Goal: Complete application form

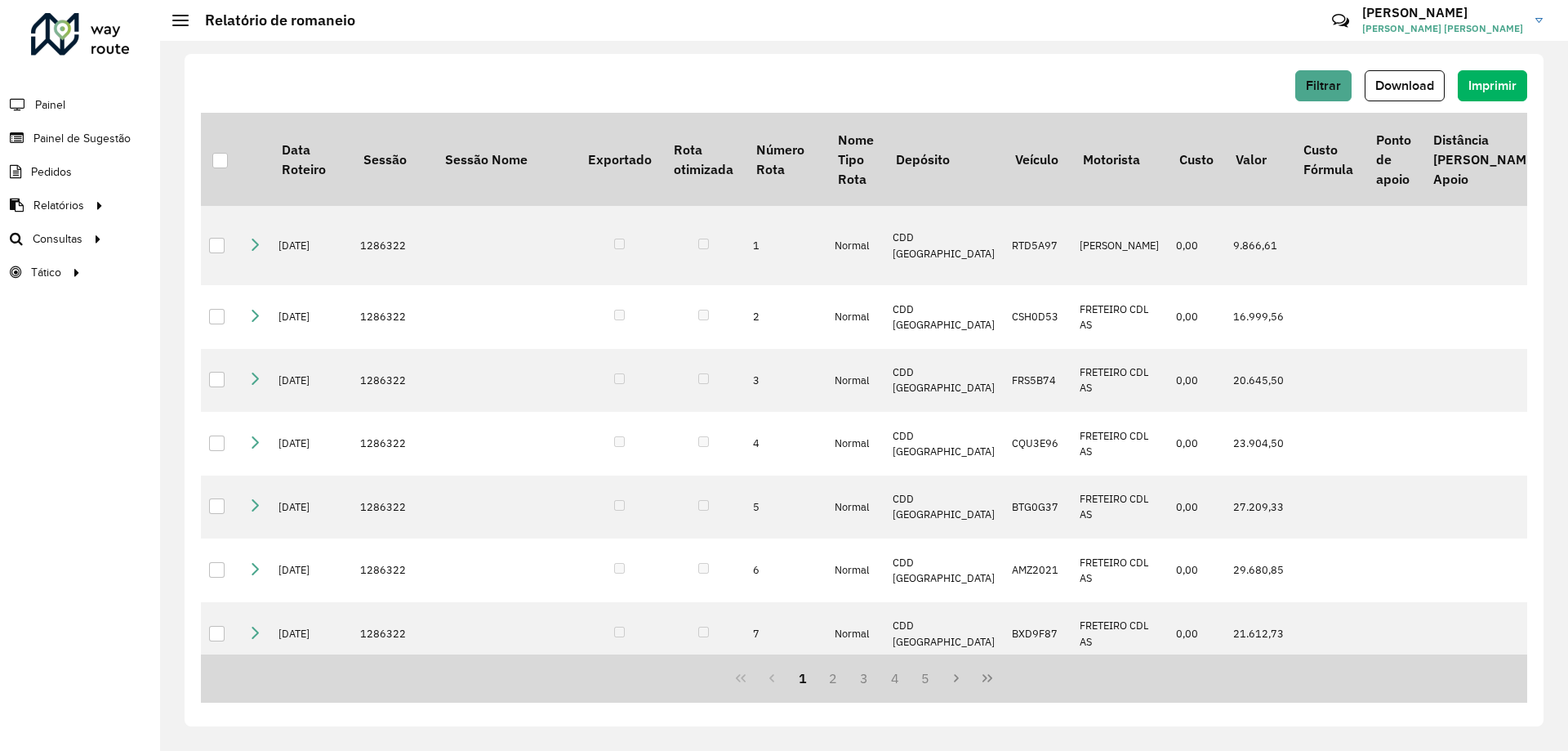
drag, startPoint x: 1303, startPoint y: 54, endPoint x: 1295, endPoint y: 48, distance: 10.0
click at [1301, 51] on div "Filtrar Download Imprimir Data Roteiro Sessão Sessão Nome Exportado Rota otimiz…" at bounding box center [864, 395] width 1408 height 709
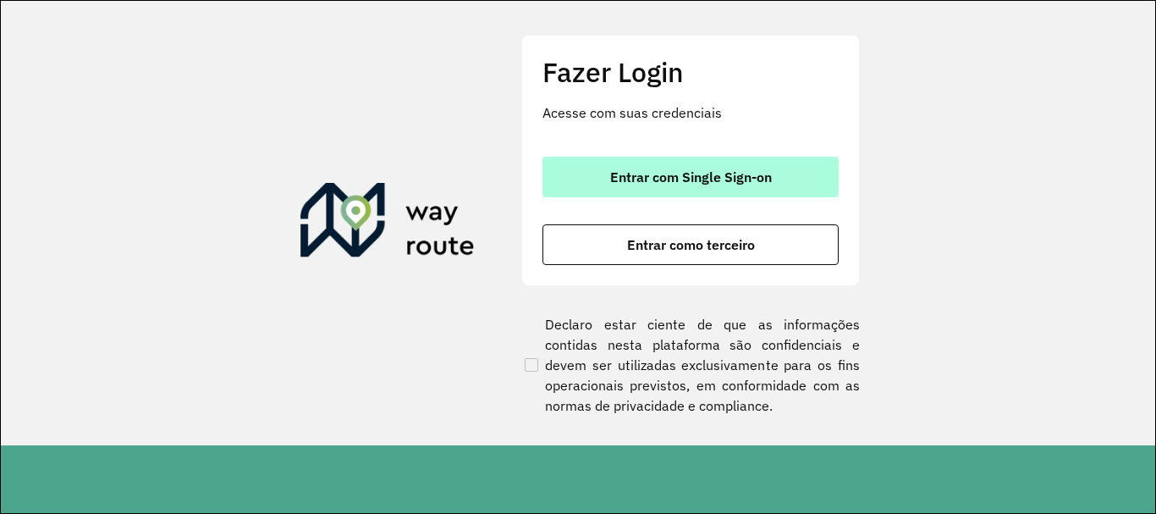
click at [715, 184] on span "Entrar com Single Sign-on" at bounding box center [691, 177] width 162 height 14
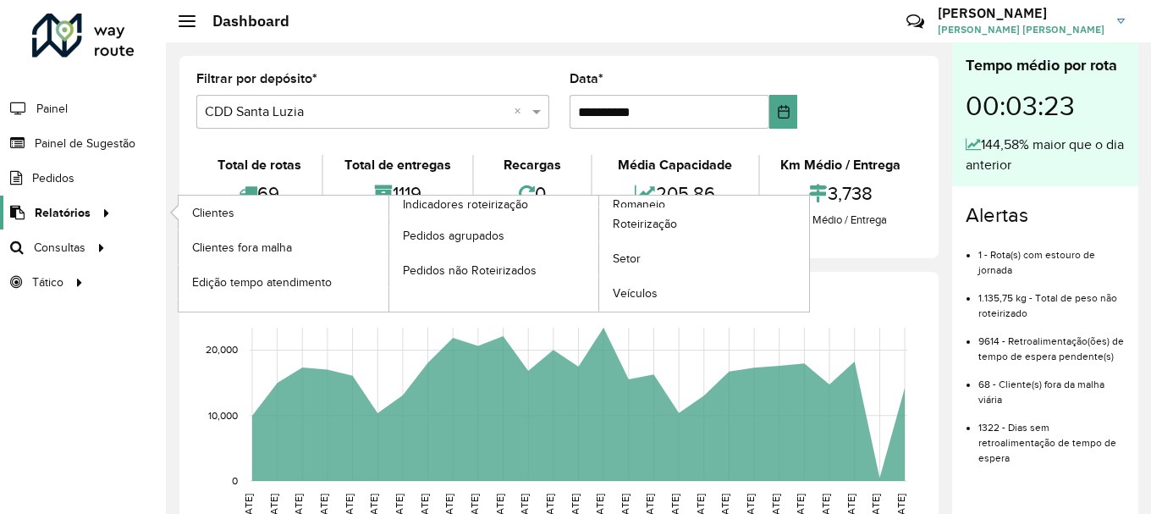
click at [82, 217] on span "Relatórios" at bounding box center [63, 213] width 56 height 18
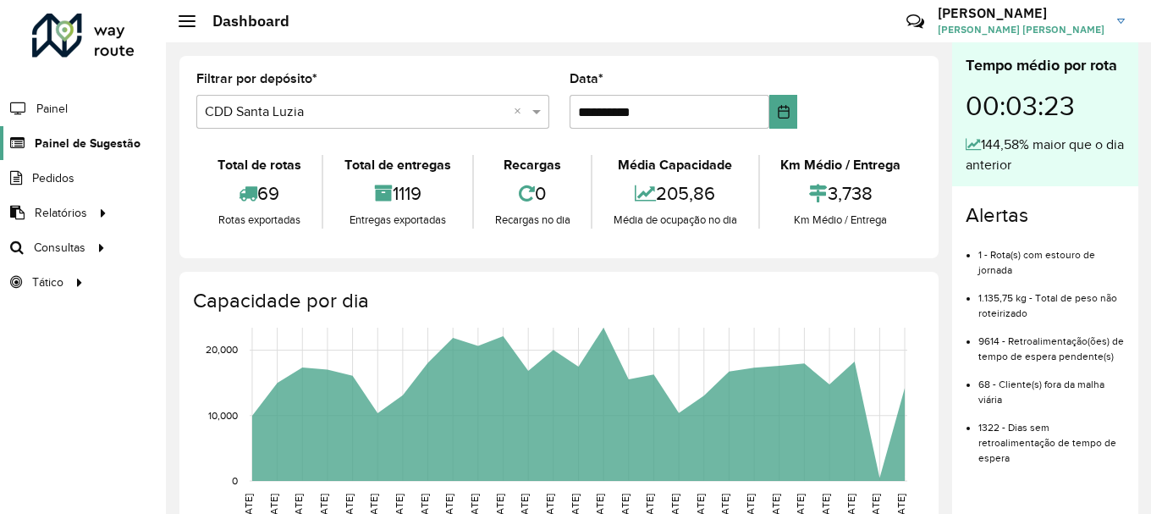
click at [54, 133] on link "Painel de Sugestão" at bounding box center [70, 143] width 140 height 34
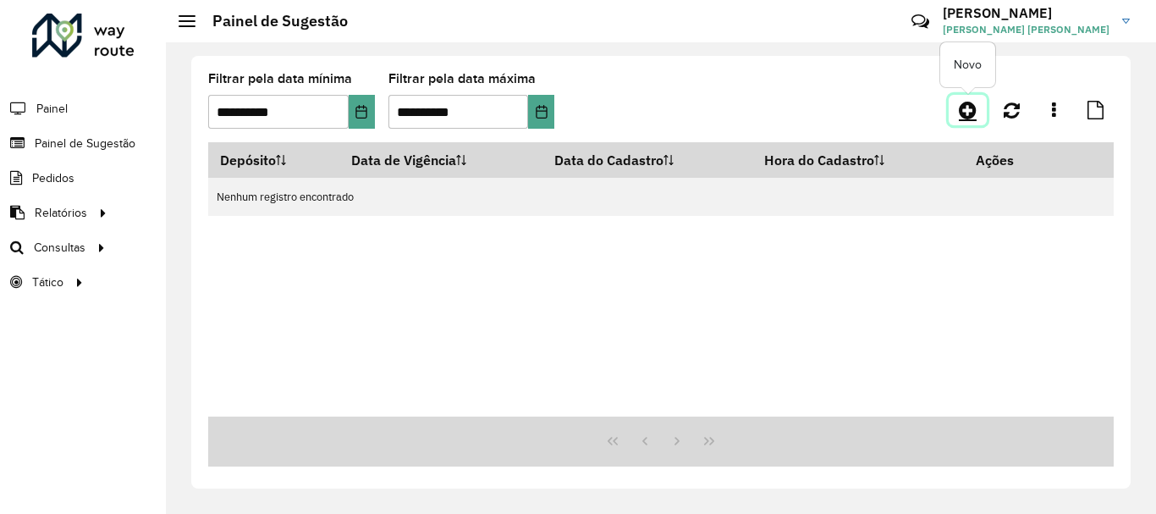
click at [976, 106] on icon at bounding box center [968, 110] width 18 height 20
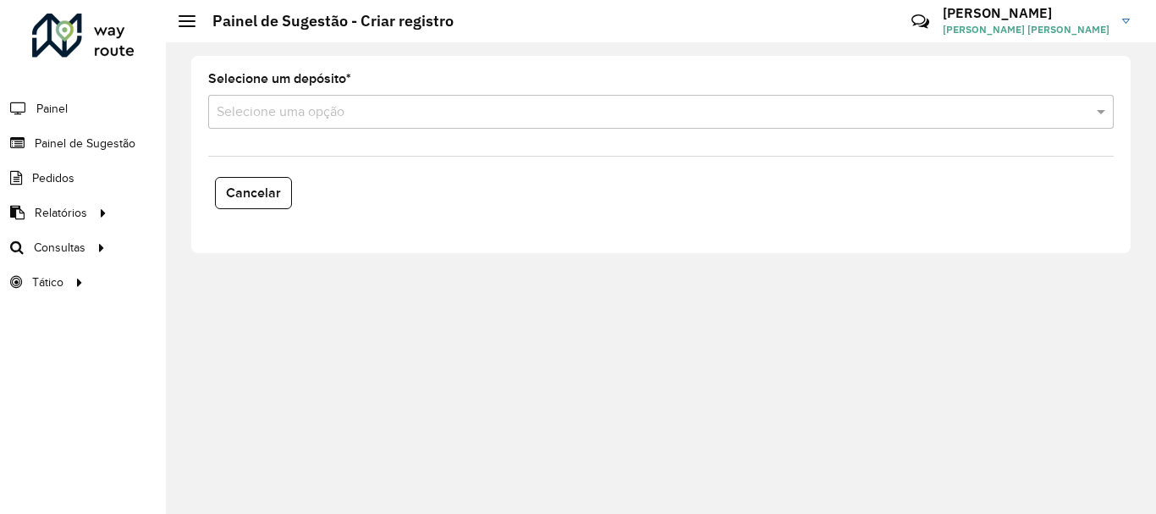
click at [680, 115] on input "text" at bounding box center [644, 112] width 855 height 20
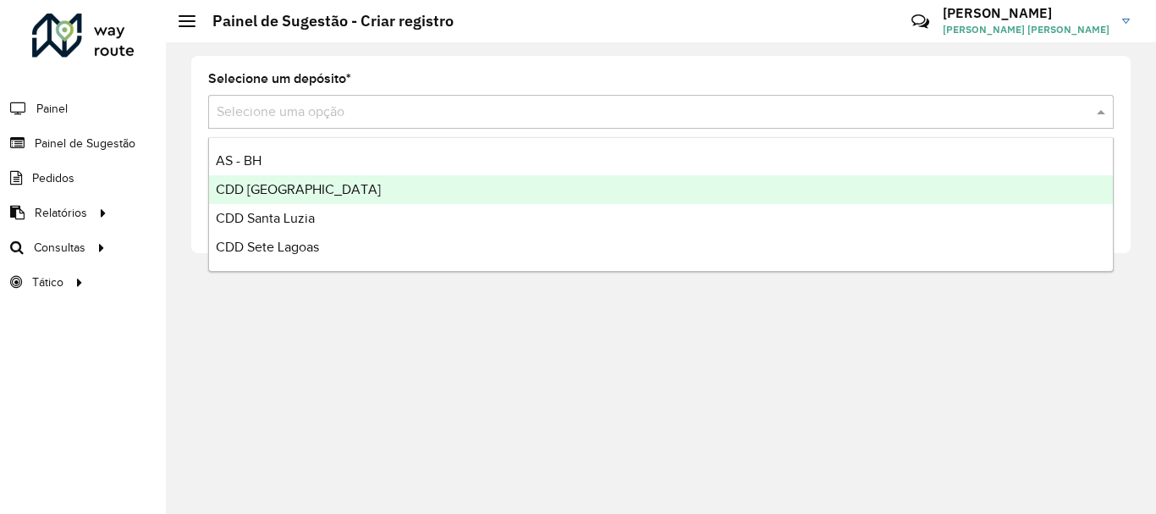
drag, startPoint x: 307, startPoint y: 186, endPoint x: 832, endPoint y: 206, distance: 525.0
click at [311, 186] on span "CDD Belo Horizonte" at bounding box center [298, 189] width 165 height 14
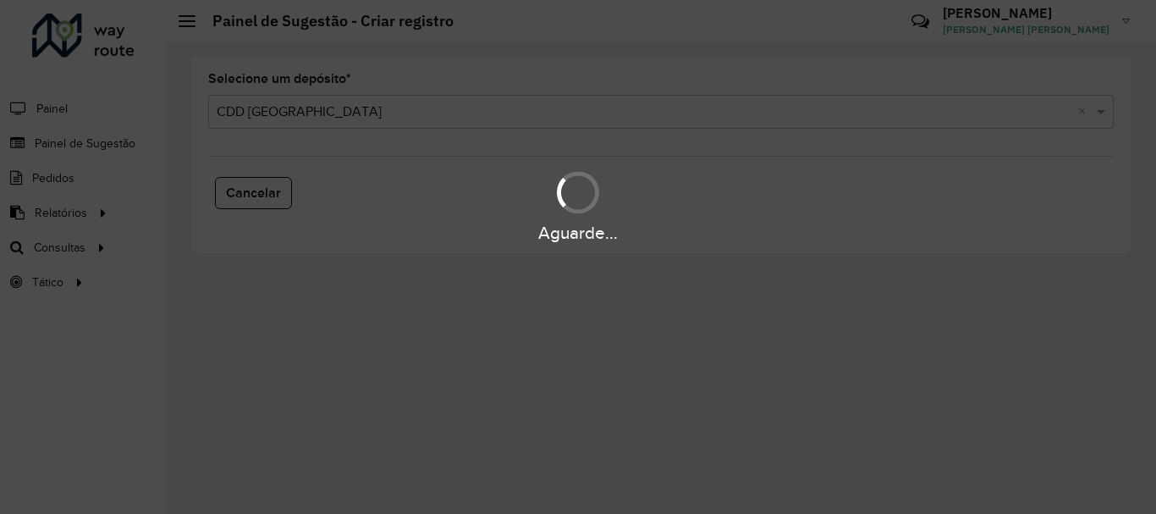
click at [801, 212] on div "Aguarde..." at bounding box center [578, 205] width 1156 height 80
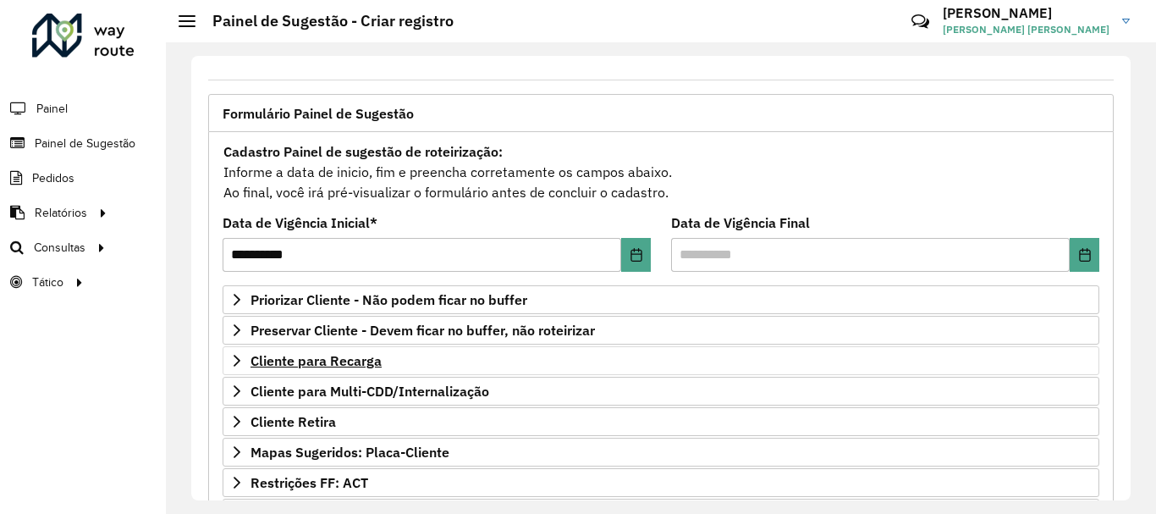
scroll to position [245, 0]
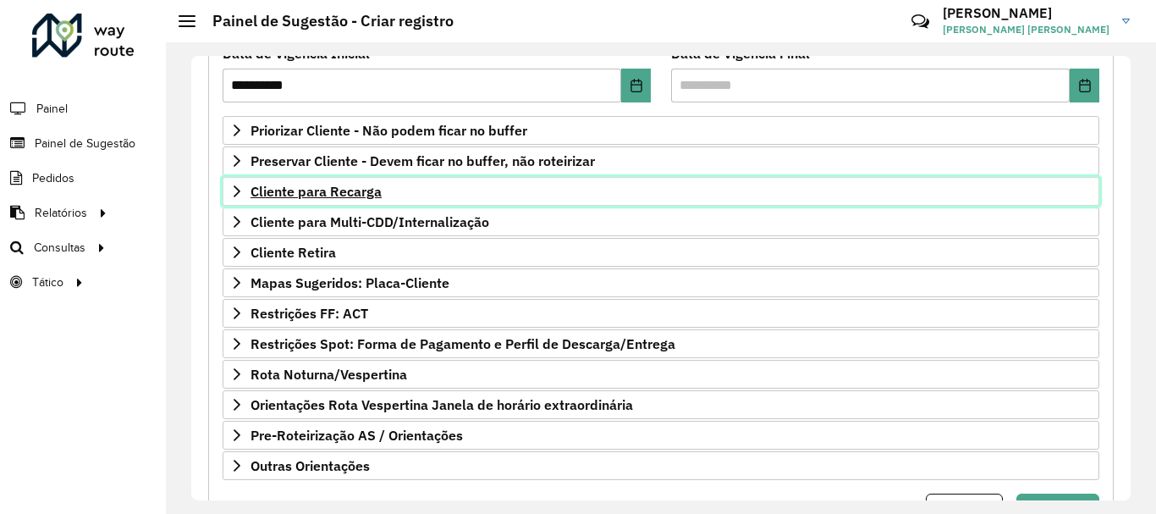
click at [284, 191] on span "Cliente para Recarga" at bounding box center [315, 191] width 131 height 14
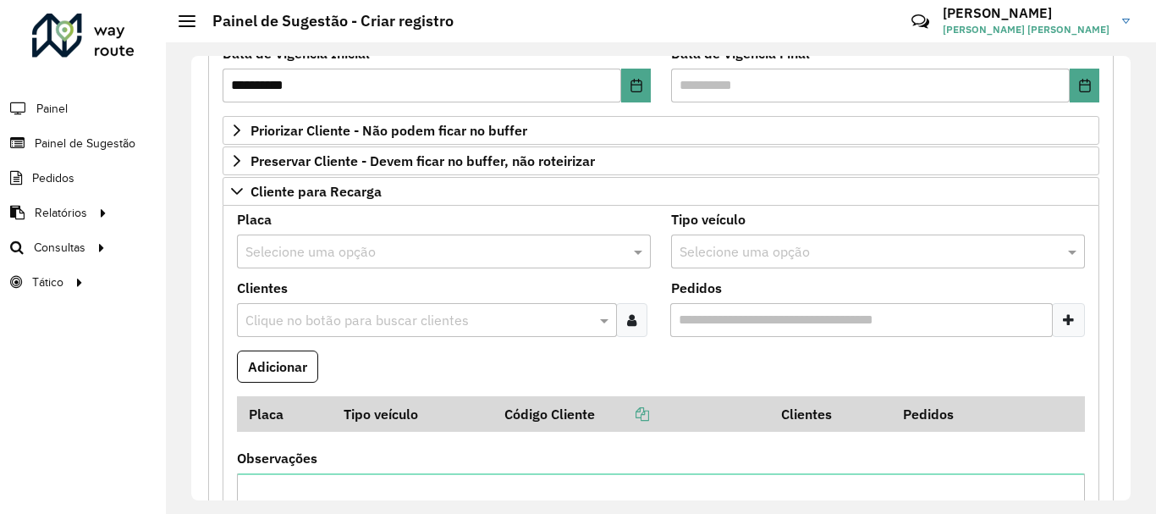
click at [316, 266] on div "Selecione uma opção" at bounding box center [444, 251] width 414 height 34
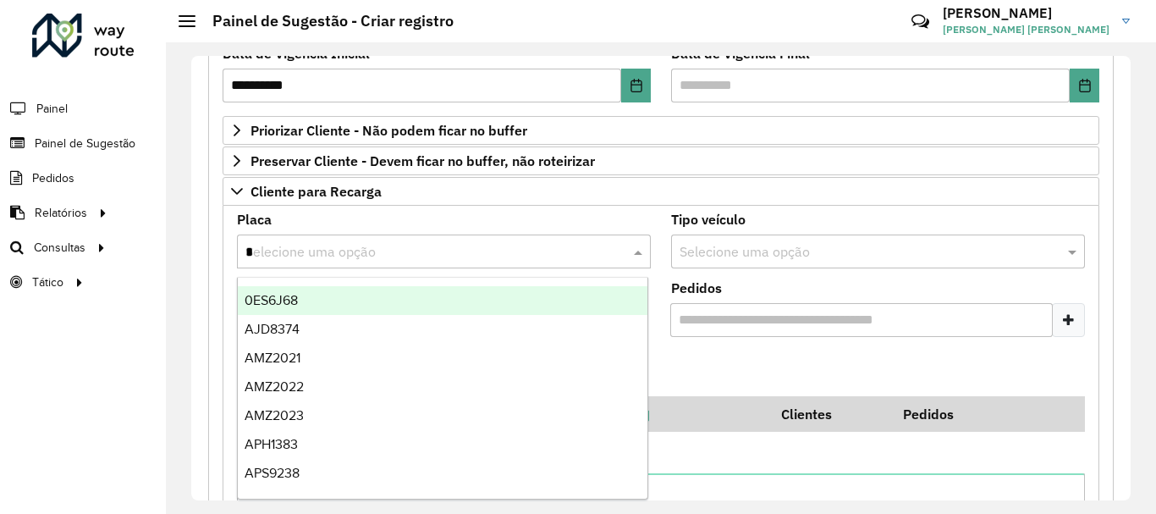
type input "**"
click at [339, 289] on div "REC0001" at bounding box center [443, 300] width 410 height 29
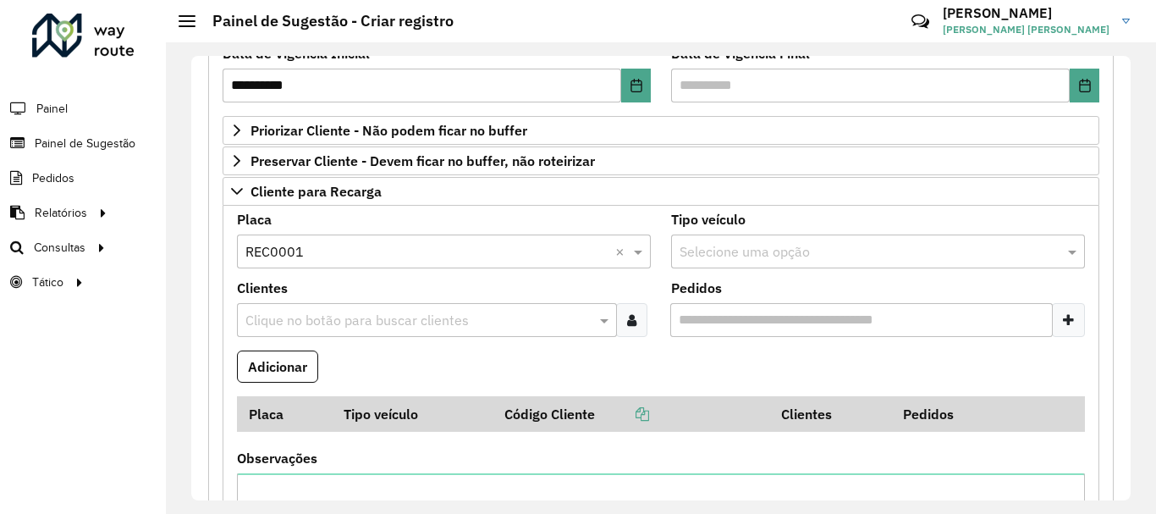
click at [324, 317] on input "text" at bounding box center [418, 321] width 355 height 20
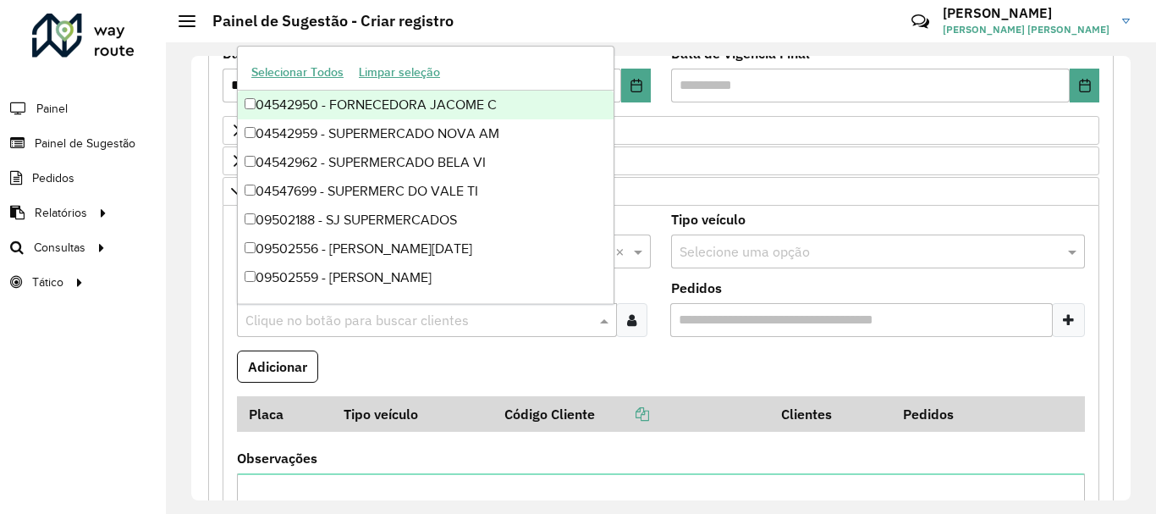
paste input "*****"
type input "*****"
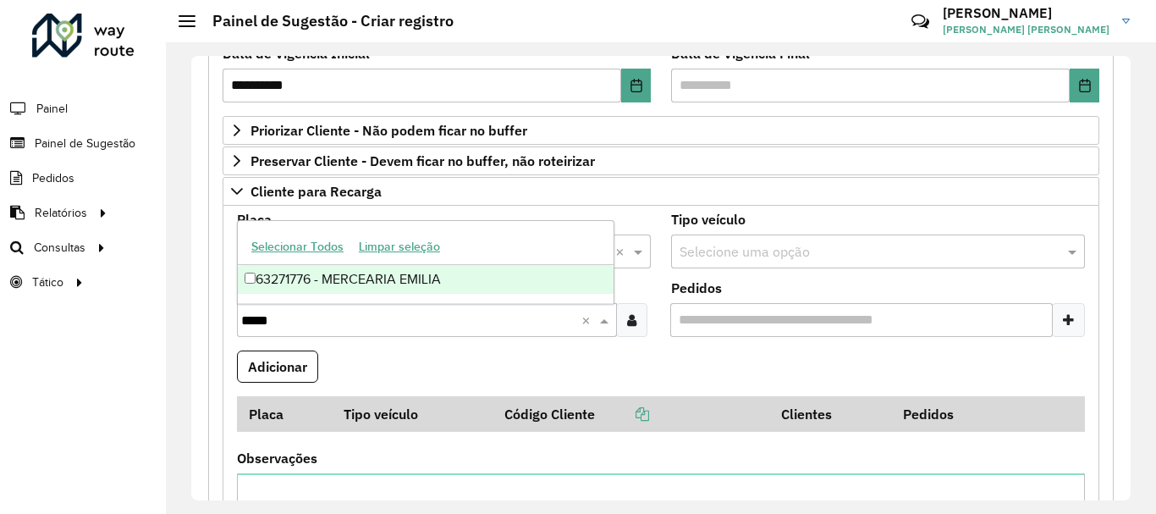
click at [368, 275] on div "63271776 - MERCEARIA EMILIA" at bounding box center [426, 279] width 376 height 29
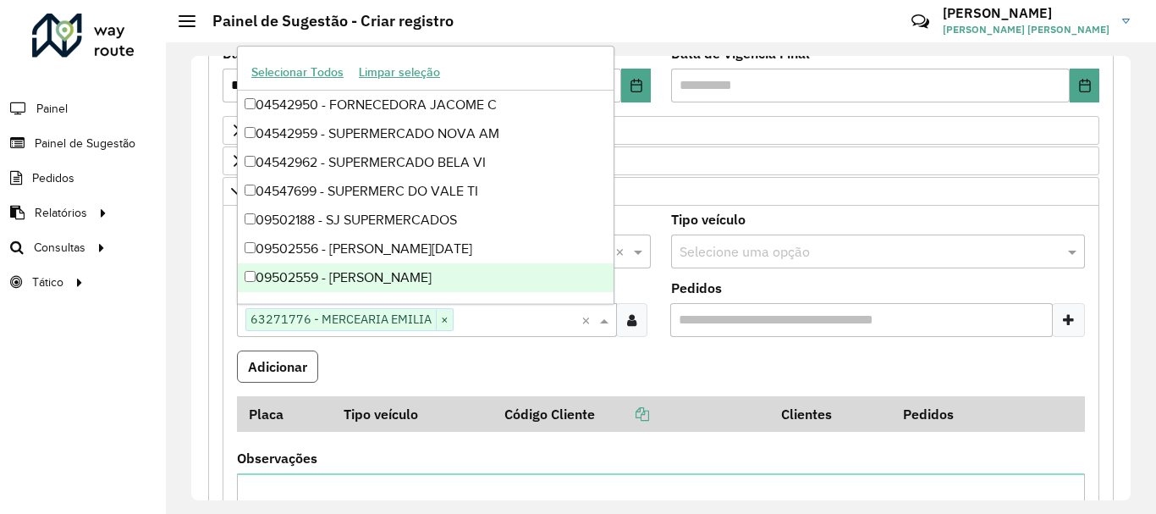
click at [307, 362] on button "Adicionar" at bounding box center [277, 366] width 81 height 32
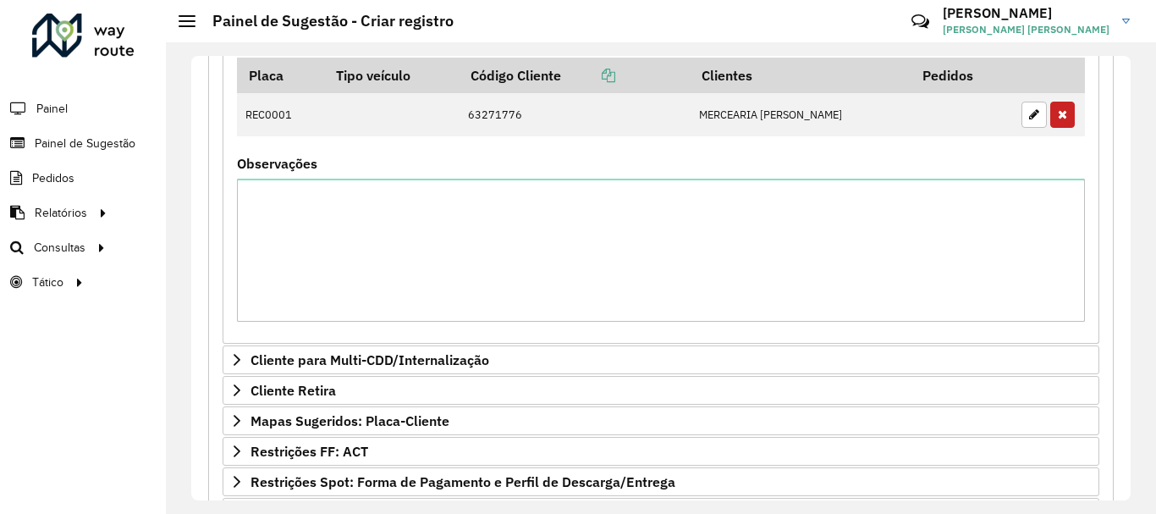
scroll to position [330, 0]
